Goal: Task Accomplishment & Management: Use online tool/utility

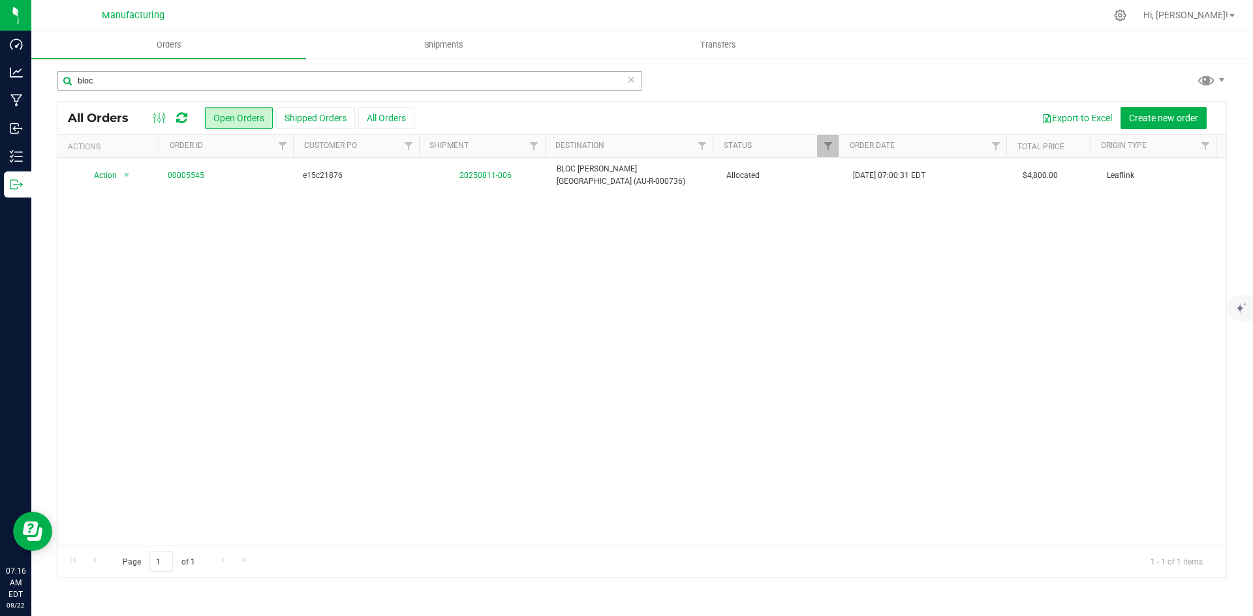
click at [114, 84] on input "bloc" at bounding box center [349, 81] width 585 height 20
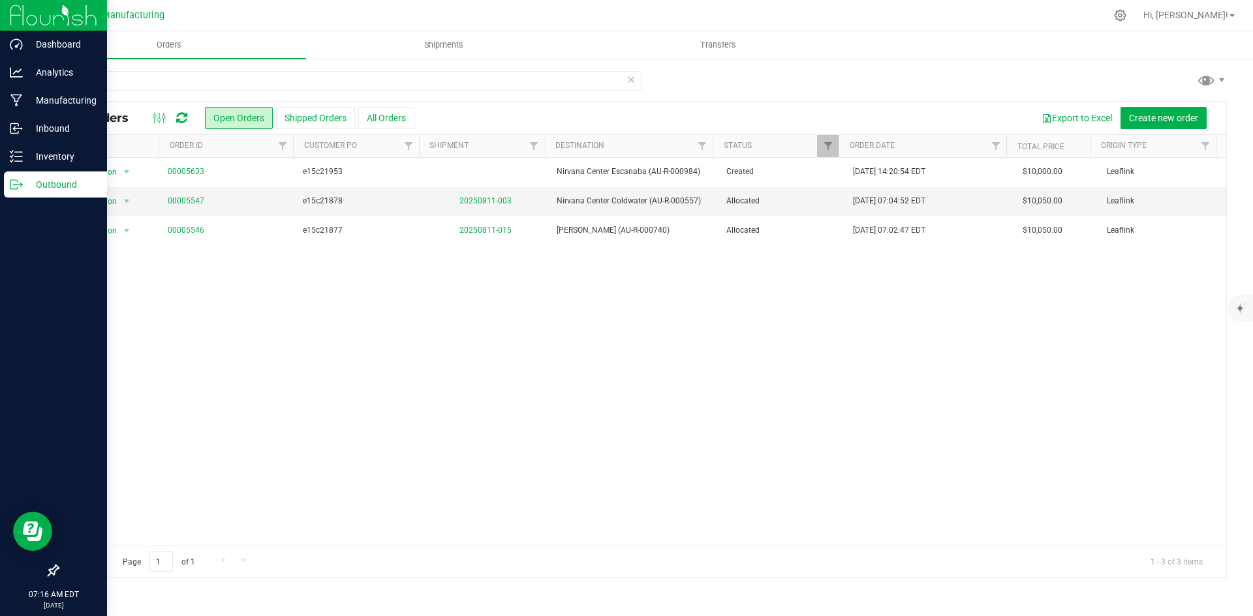
type input "nirv"
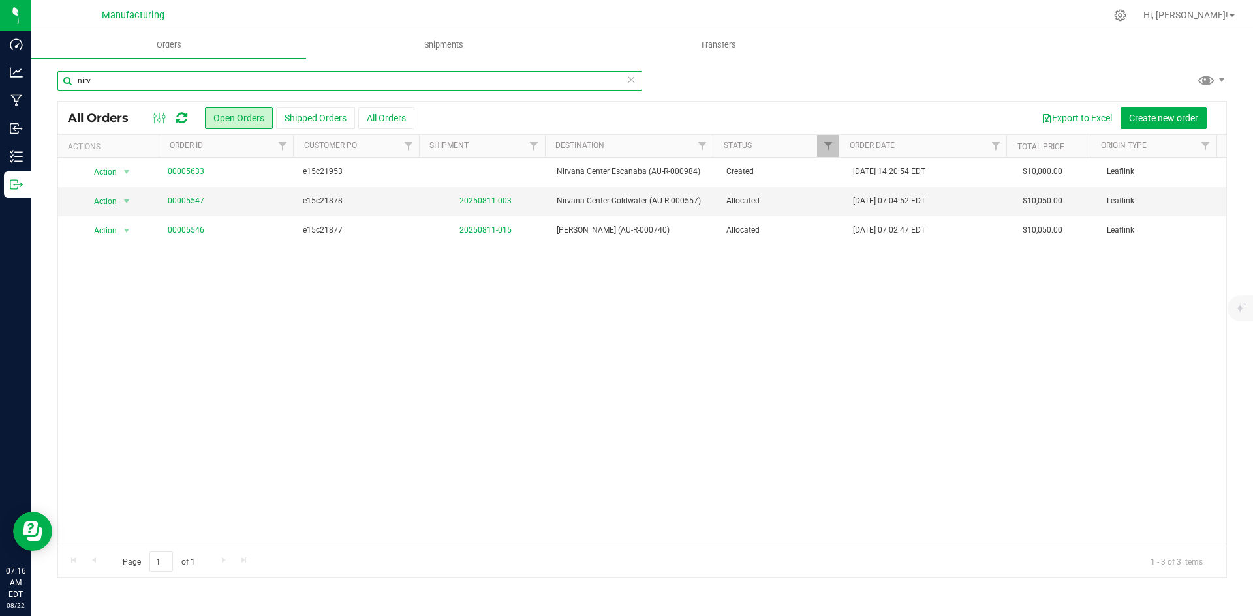
click at [114, 76] on input "nirv" at bounding box center [349, 81] width 585 height 20
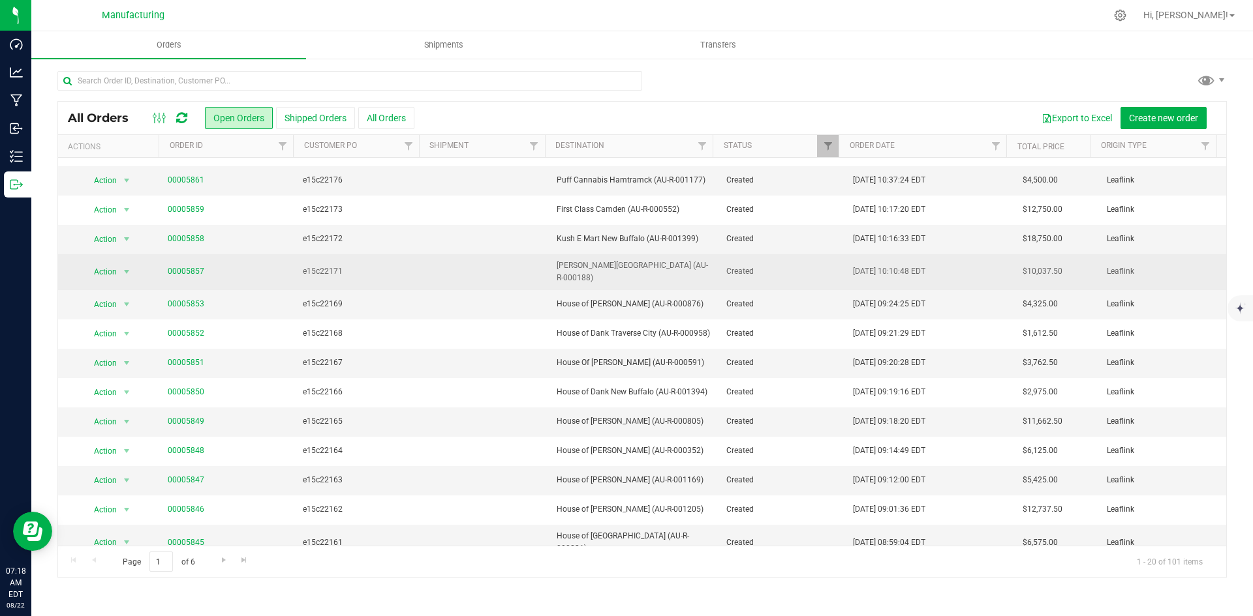
scroll to position [226, 0]
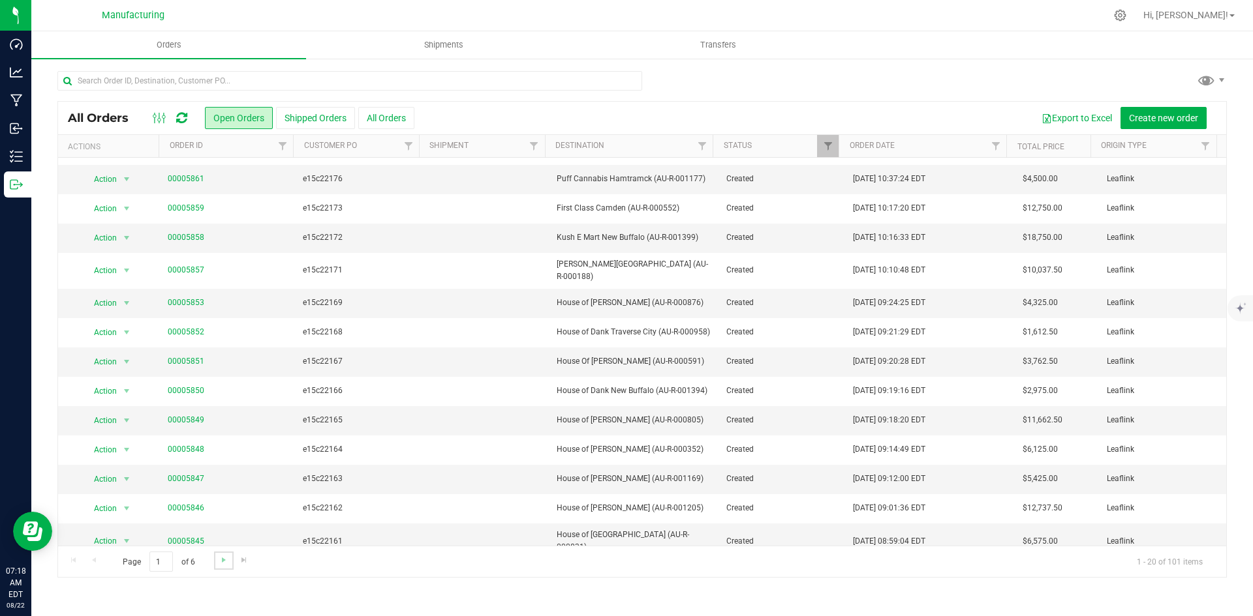
click at [214, 570] on link "Go to the next page" at bounding box center [223, 561] width 19 height 18
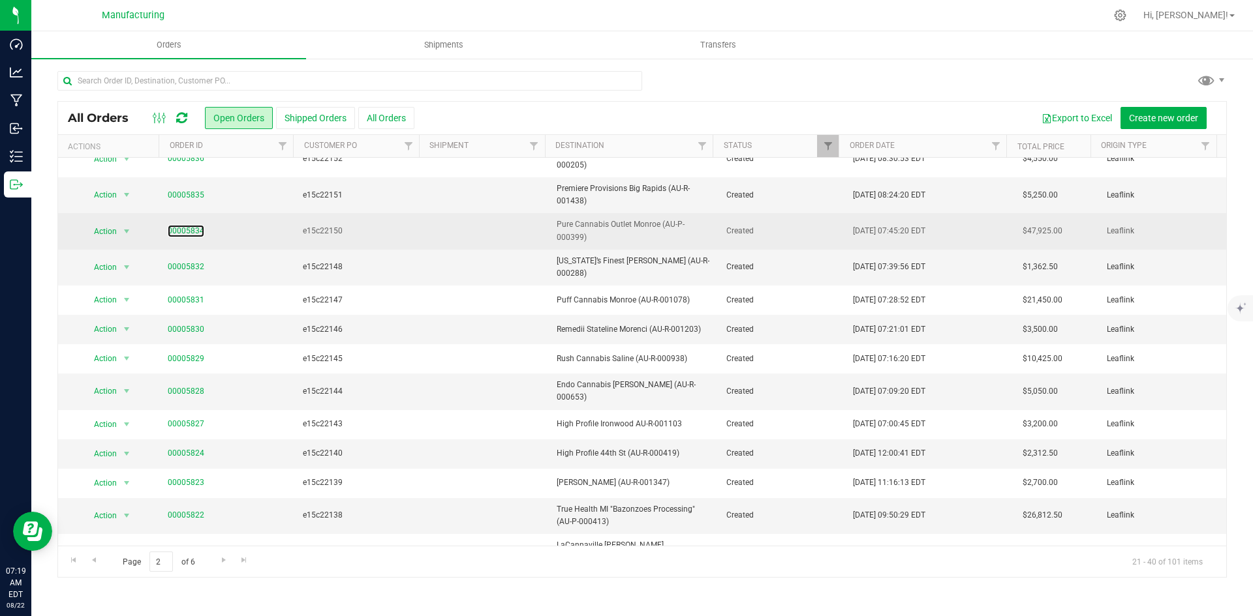
scroll to position [232, 0]
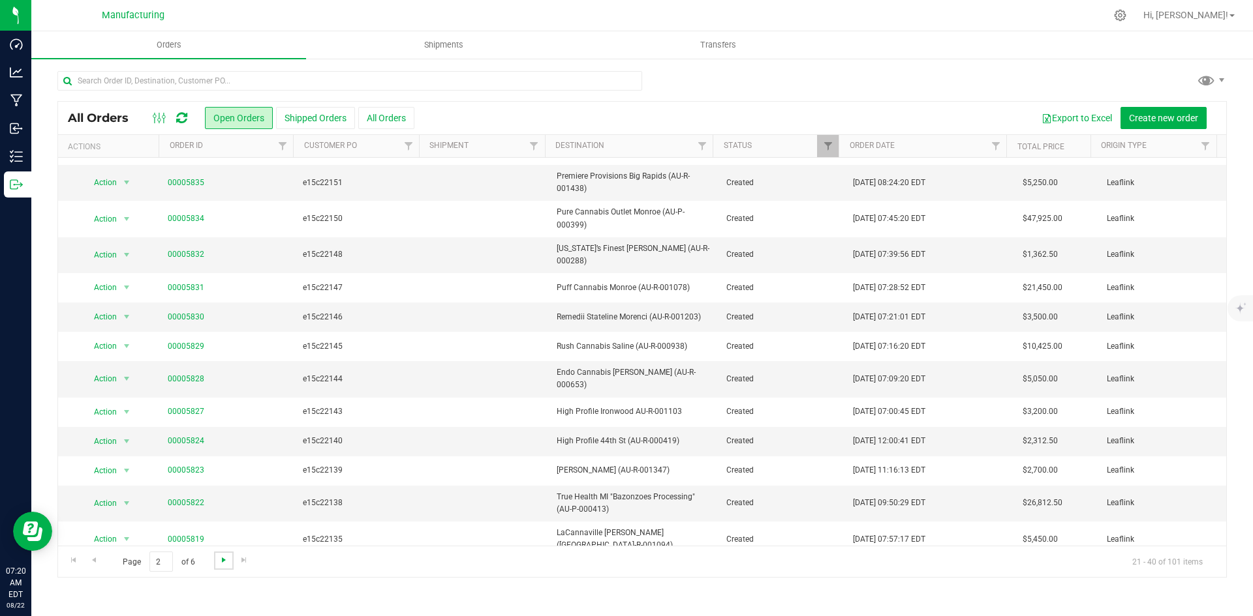
click at [221, 560] on span "Go to the next page" at bounding box center [224, 560] width 10 height 10
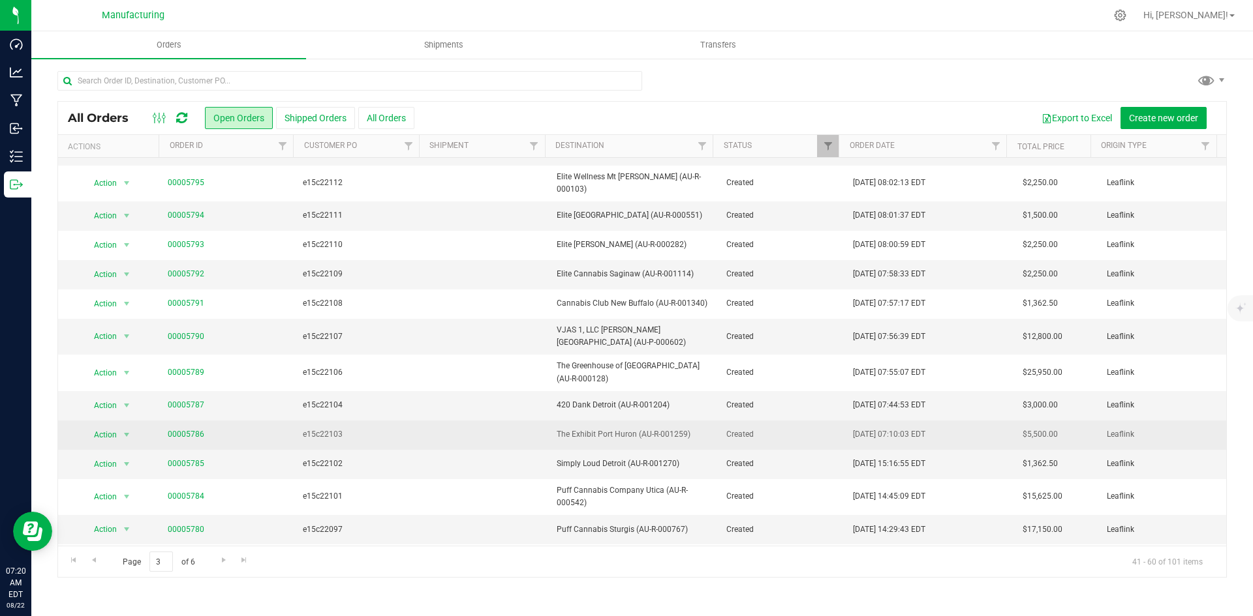
scroll to position [219, 0]
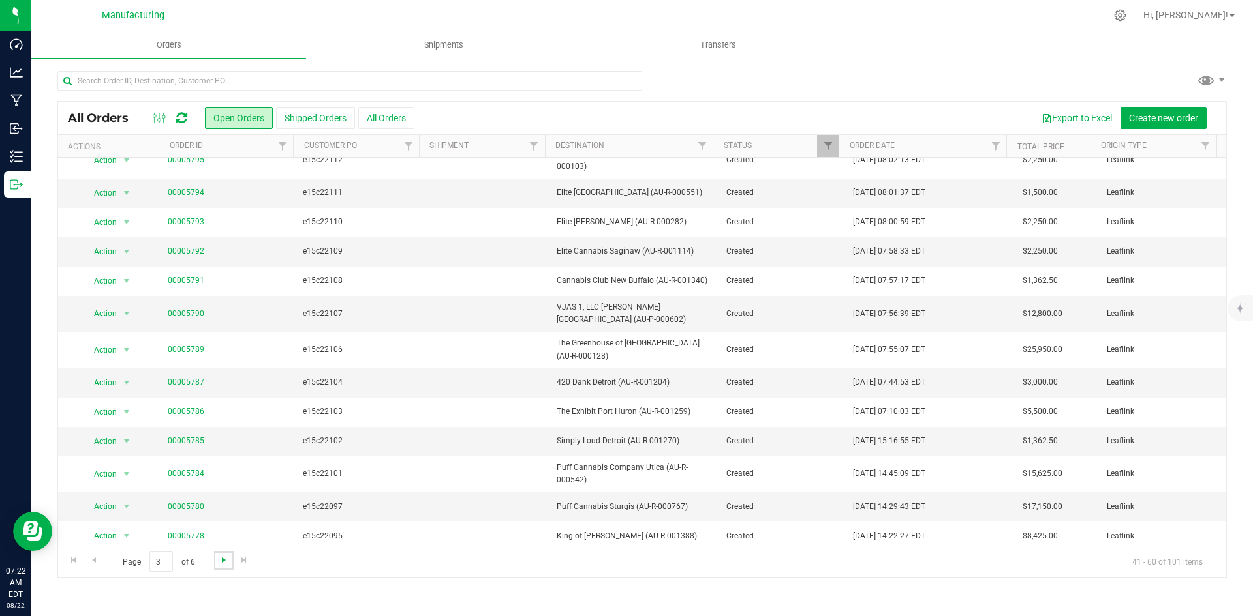
click at [221, 558] on span "Go to the next page" at bounding box center [224, 560] width 10 height 10
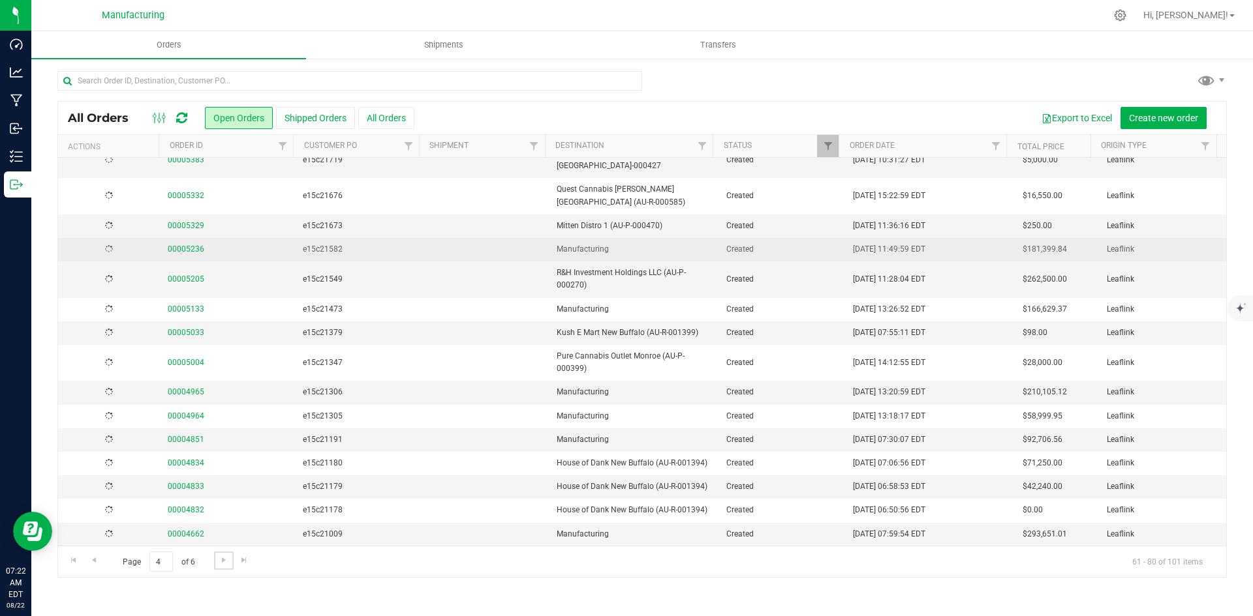
scroll to position [0, 0]
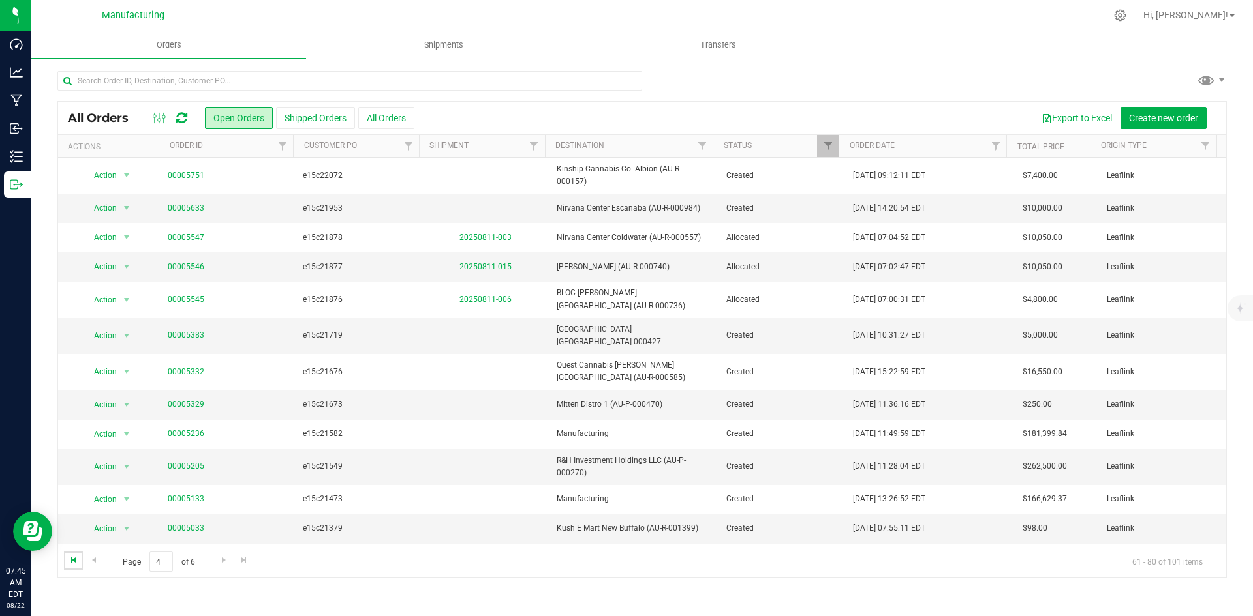
click at [74, 564] on span "Go to the first page" at bounding box center [73, 560] width 10 height 10
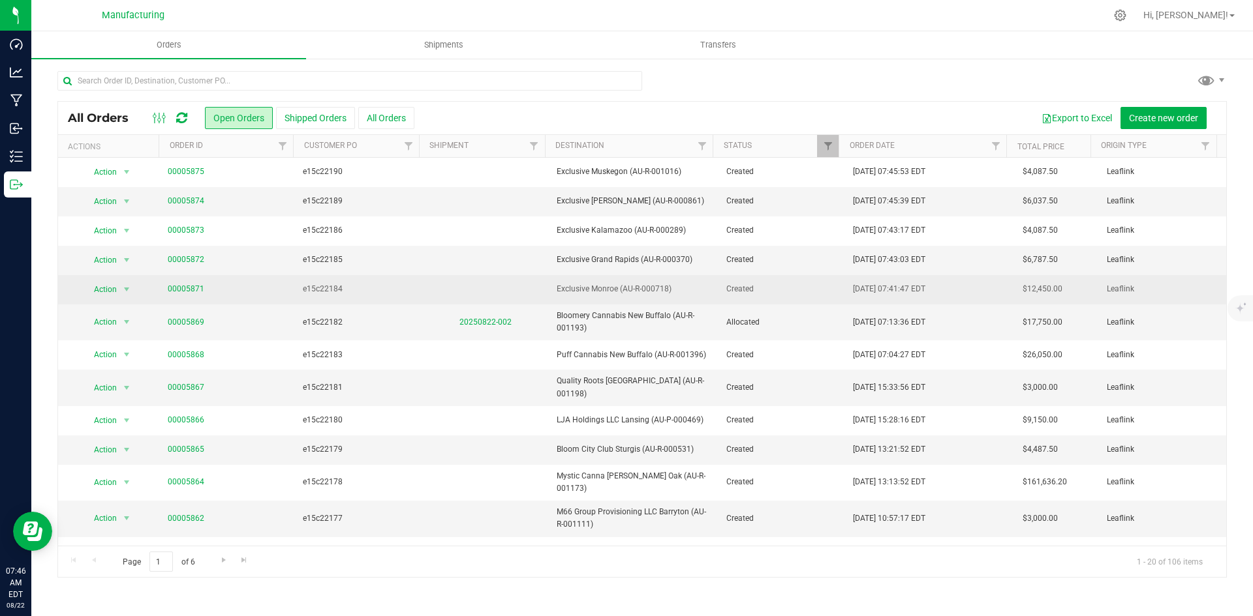
click at [622, 290] on span "Exclusive Monroe (AU-R-000718)" at bounding box center [632, 289] width 153 height 12
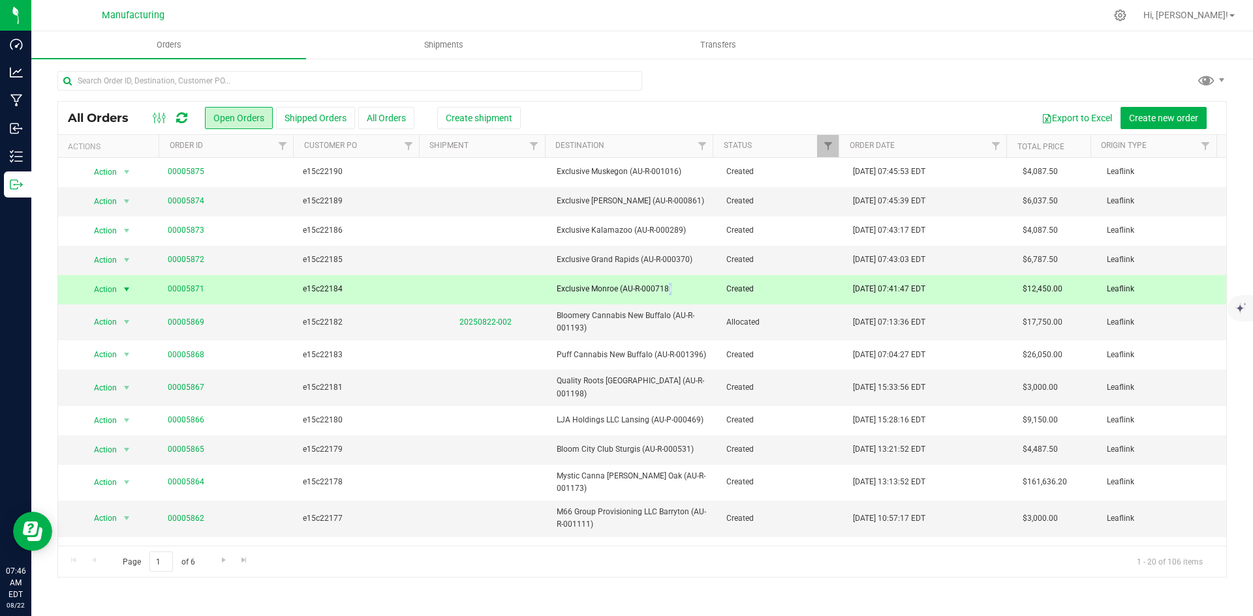
click at [630, 288] on span "Exclusive Monroe (AU-R-000718)" at bounding box center [632, 289] width 153 height 12
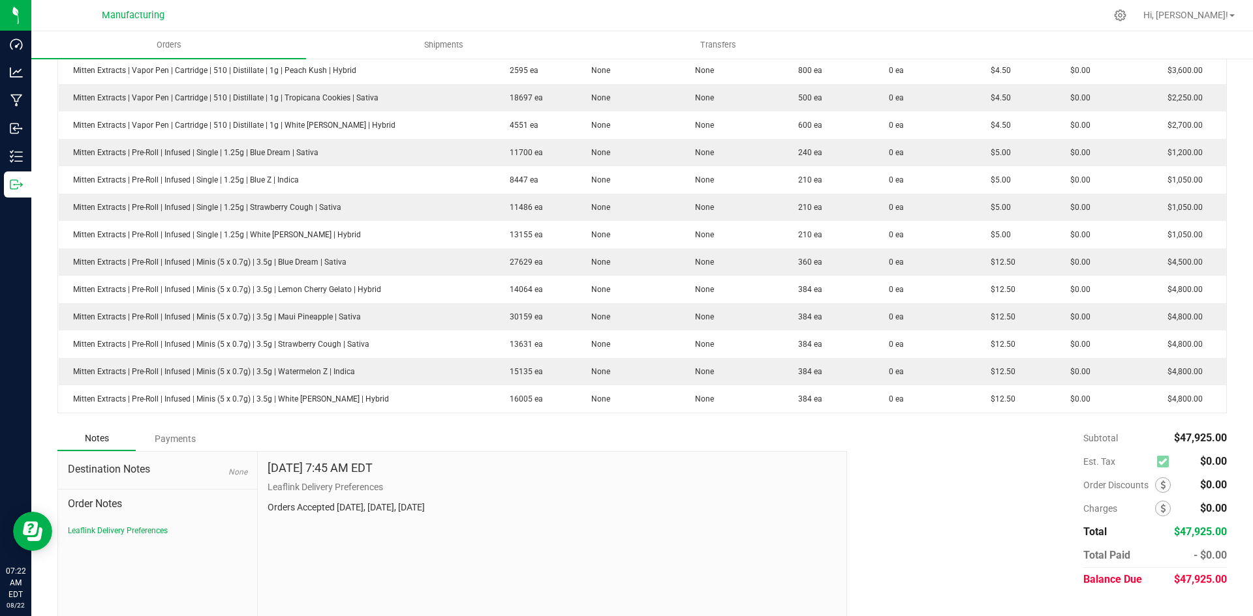
scroll to position [445, 0]
